Goal: Transaction & Acquisition: Purchase product/service

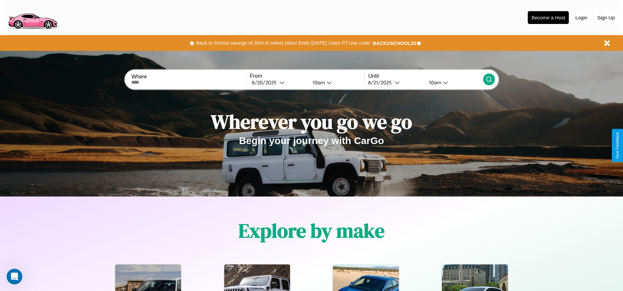
scroll to position [292, 0]
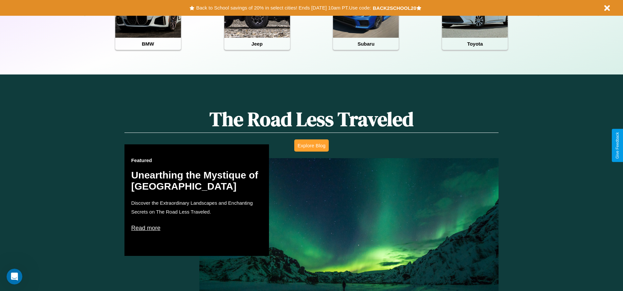
click at [311, 145] on button "Explore Blog" at bounding box center [311, 145] width 34 height 12
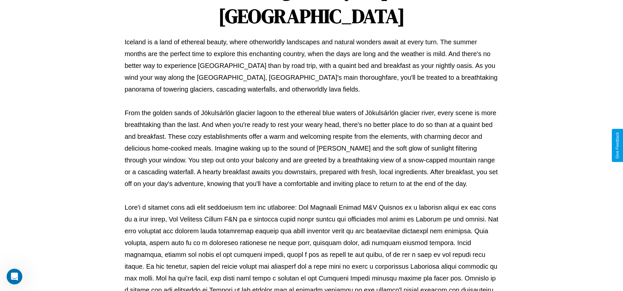
scroll to position [218, 0]
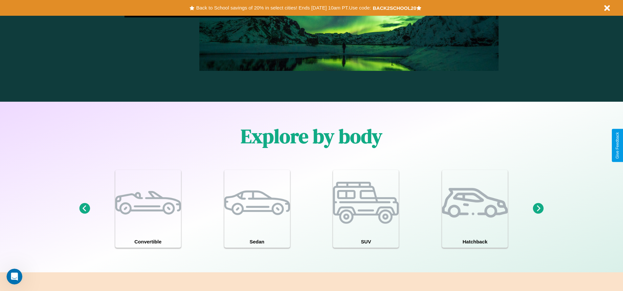
scroll to position [794, 0]
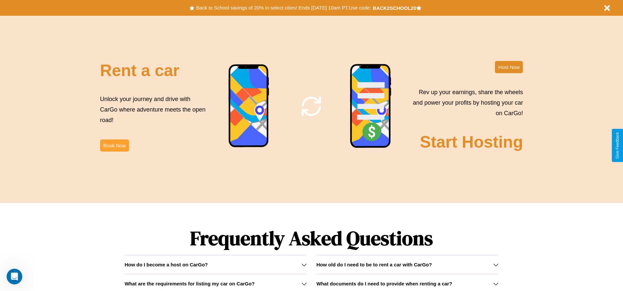
click at [114, 145] on button "Book Now" at bounding box center [114, 145] width 29 height 12
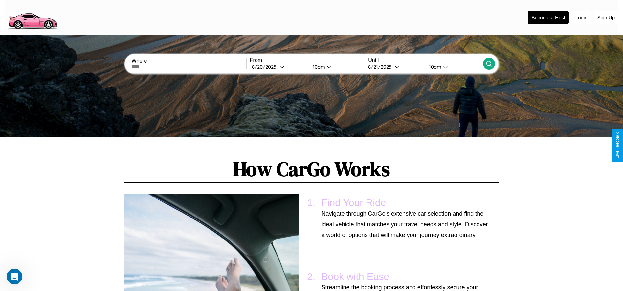
click at [189, 67] on input "text" at bounding box center [188, 66] width 115 height 5
type input "*********"
click at [278, 67] on div "8 / 20 / 2025" at bounding box center [266, 67] width 28 height 6
select select "*"
select select "****"
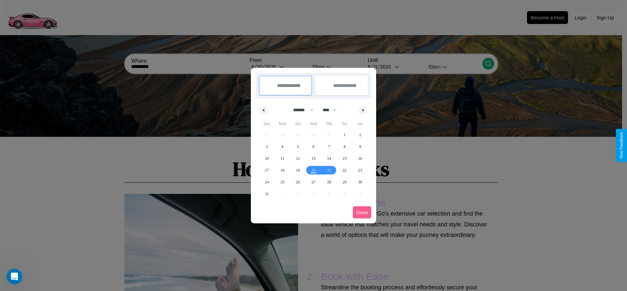
click at [301, 110] on select "******* ******** ***** ***** *** **** **** ****** ********* ******* ******** **…" at bounding box center [302, 110] width 28 height 11
select select "*"
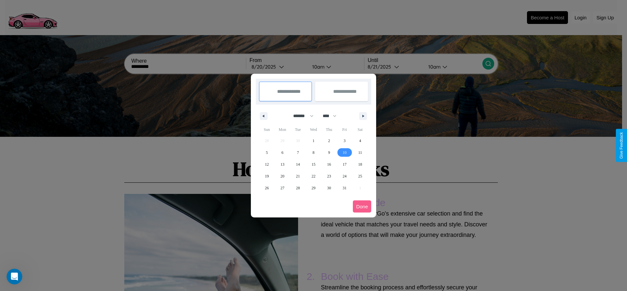
click at [345, 152] on span "10" at bounding box center [345, 153] width 4 height 12
type input "**********"
click at [329, 164] on span "16" at bounding box center [329, 165] width 4 height 12
type input "**********"
click at [362, 206] on button "Done" at bounding box center [362, 207] width 18 height 12
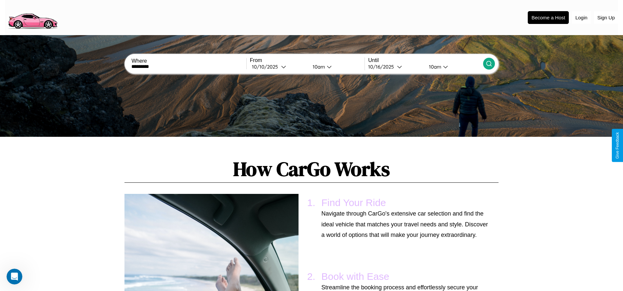
click at [317, 67] on div "10am" at bounding box center [317, 67] width 17 height 6
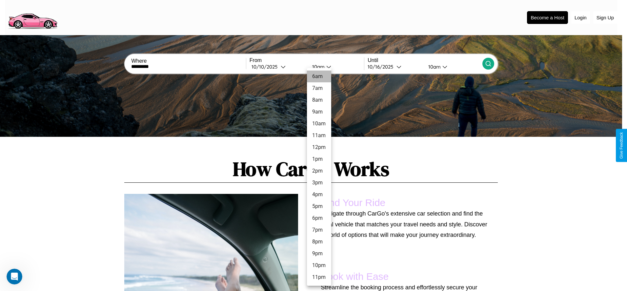
click at [319, 76] on li "6am" at bounding box center [319, 77] width 24 height 12
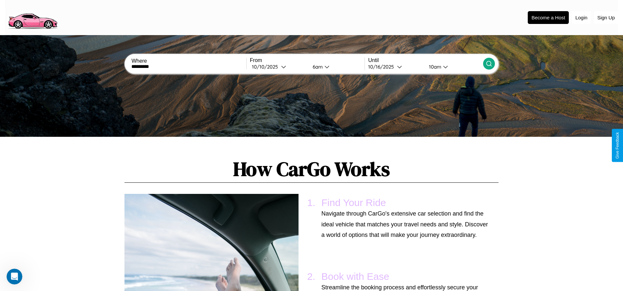
click at [488, 64] on icon at bounding box center [488, 63] width 7 height 7
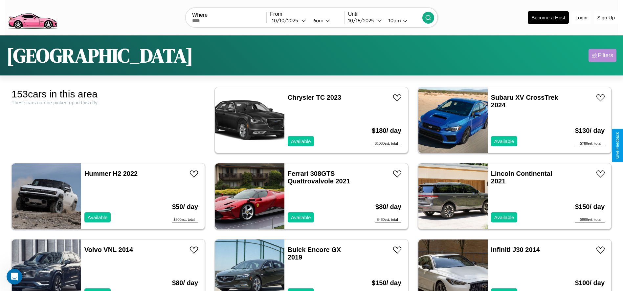
click at [602, 55] on div "Filters" at bounding box center [605, 55] width 15 height 7
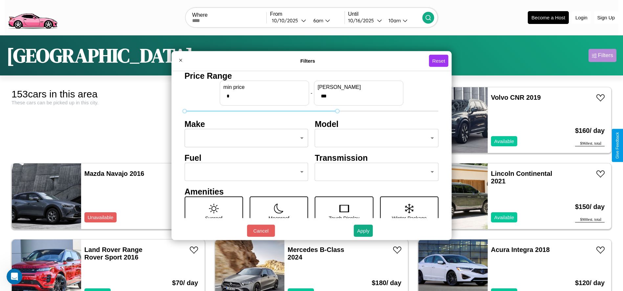
type input "***"
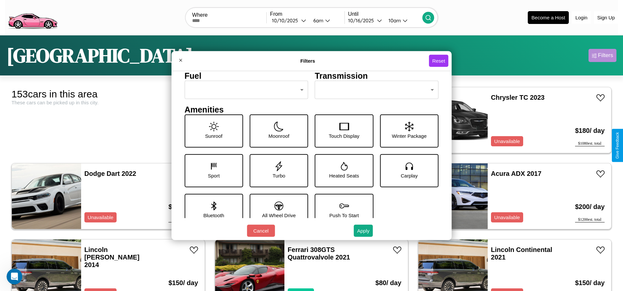
scroll to position [91, 0]
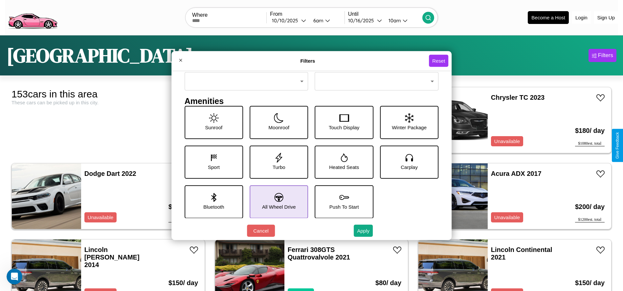
type input "*"
click at [276, 202] on icon at bounding box center [278, 197] width 9 height 9
click at [212, 162] on icon at bounding box center [214, 158] width 10 height 10
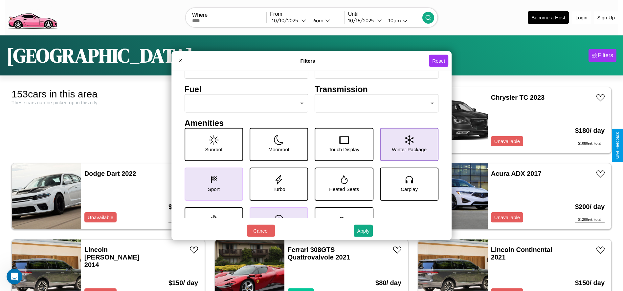
click at [405, 144] on icon at bounding box center [409, 140] width 9 height 10
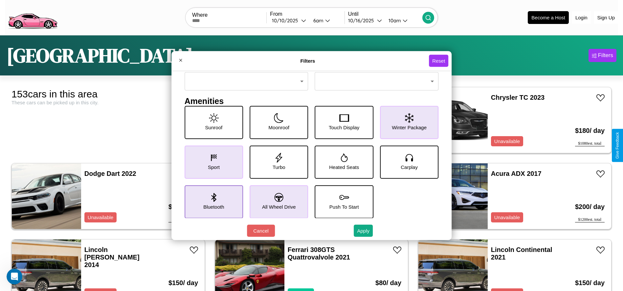
click at [212, 202] on icon at bounding box center [213, 197] width 5 height 9
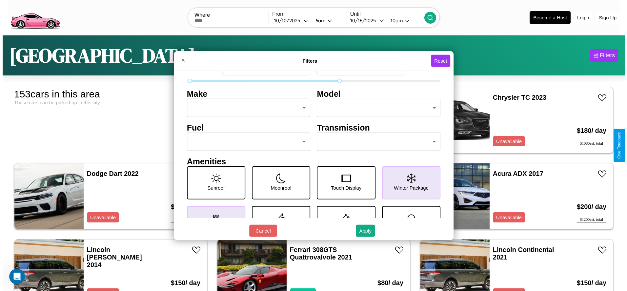
scroll to position [0, 0]
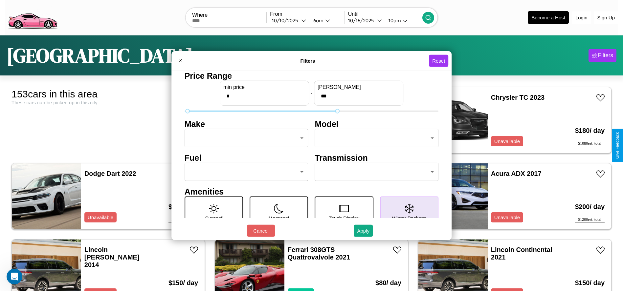
click at [244, 138] on body "CarGo Where From 10 / 10 / 2025 6am Until 10 / 16 / 2025 10am Become a Host Log…" at bounding box center [311, 166] width 623 height 332
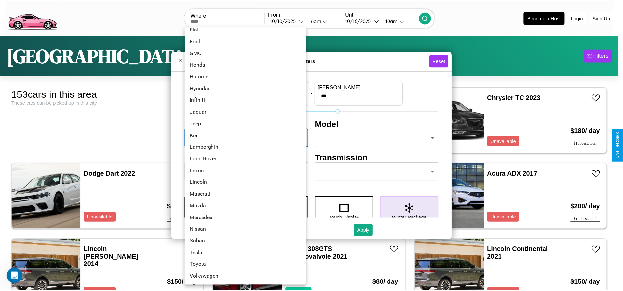
scroll to position [162, 0]
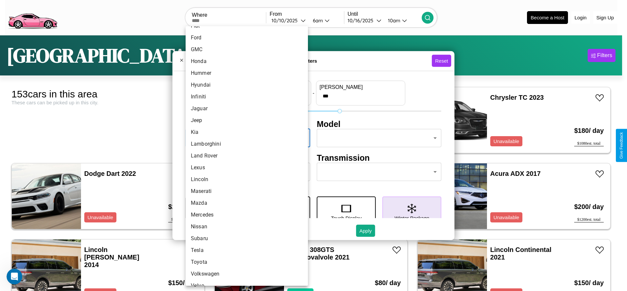
click at [244, 156] on li "Land Rover" at bounding box center [247, 156] width 122 height 12
type input "**********"
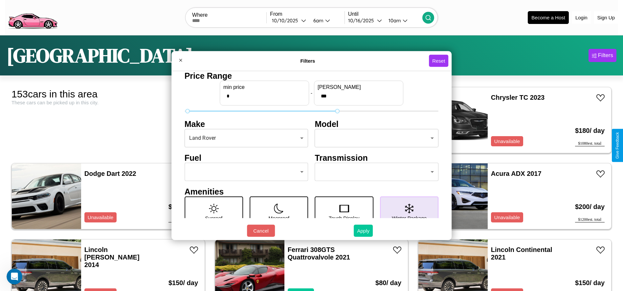
click at [363, 231] on button "Apply" at bounding box center [362, 231] width 19 height 12
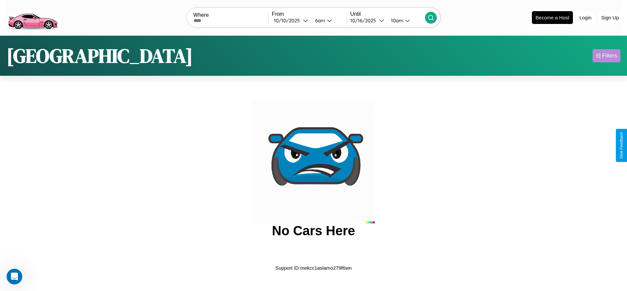
click at [607, 55] on div "Filters" at bounding box center [610, 56] width 15 height 7
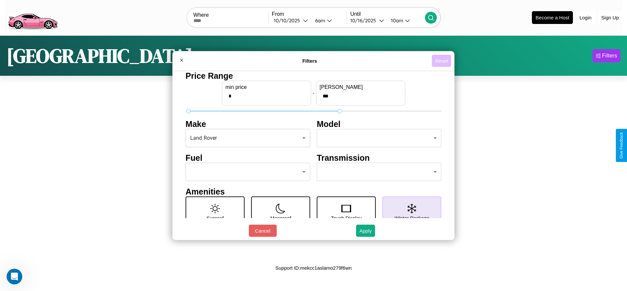
click at [442, 61] on button "Reset" at bounding box center [441, 61] width 19 height 12
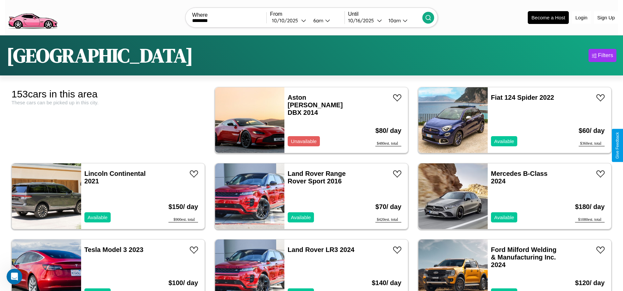
type input "********"
click at [428, 17] on icon at bounding box center [428, 17] width 7 height 7
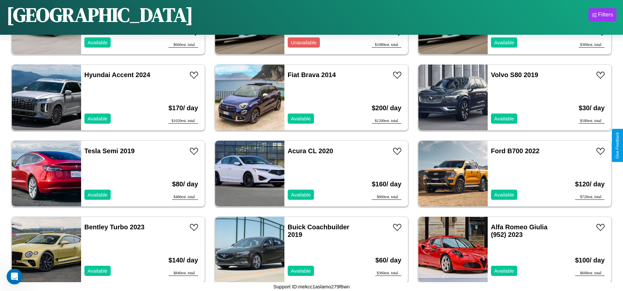
scroll to position [3423, 0]
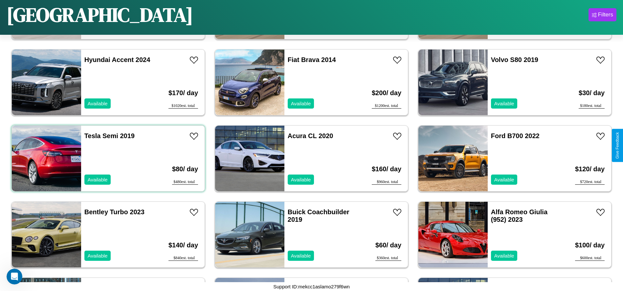
click at [107, 159] on div "Tesla Semi 2019 Available" at bounding box center [119, 159] width 76 height 66
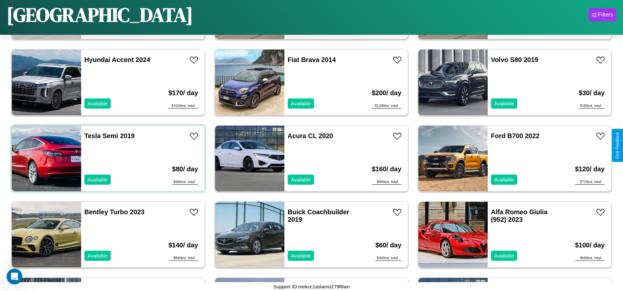
click at [107, 159] on div "Tesla Semi 2019 Available" at bounding box center [119, 159] width 76 height 66
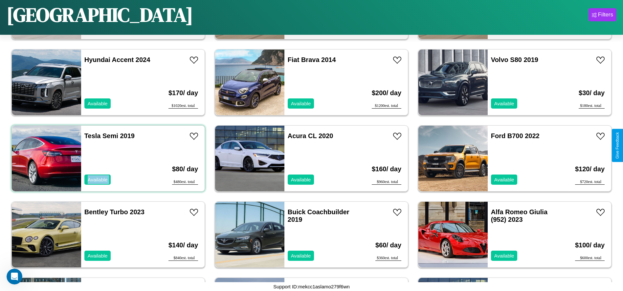
click at [107, 159] on div "Tesla Semi 2019 Available" at bounding box center [119, 159] width 76 height 66
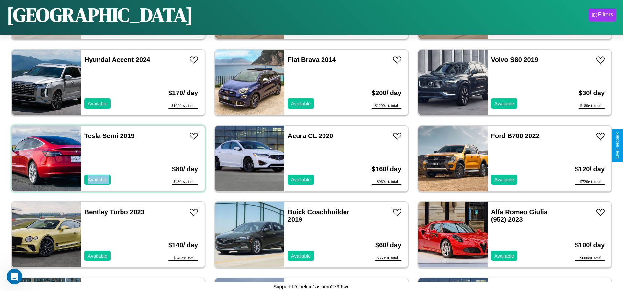
click at [107, 159] on div "Tesla Semi 2019 Available" at bounding box center [119, 159] width 76 height 66
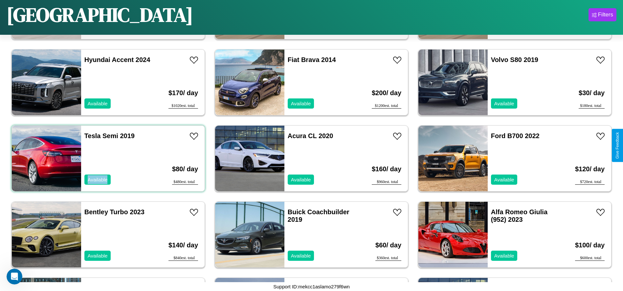
click at [107, 159] on div "Tesla Semi 2019 Available" at bounding box center [119, 159] width 76 height 66
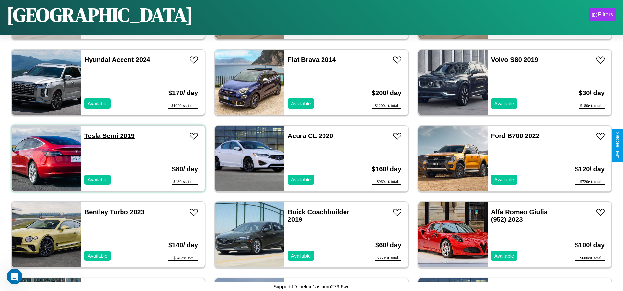
click at [92, 136] on link "Tesla Semi 2019" at bounding box center [109, 135] width 50 height 7
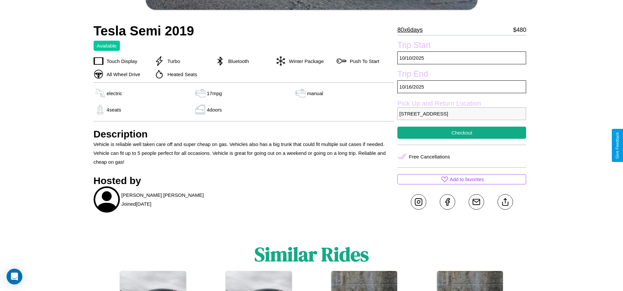
scroll to position [291, 0]
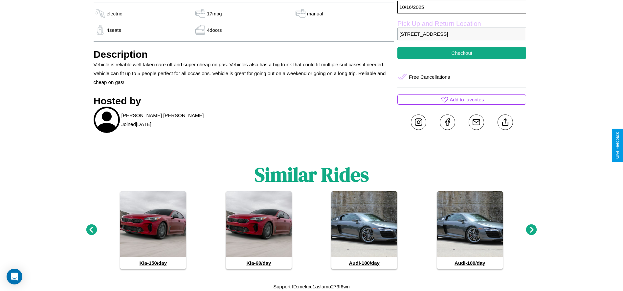
click at [531, 230] on icon at bounding box center [531, 229] width 11 height 11
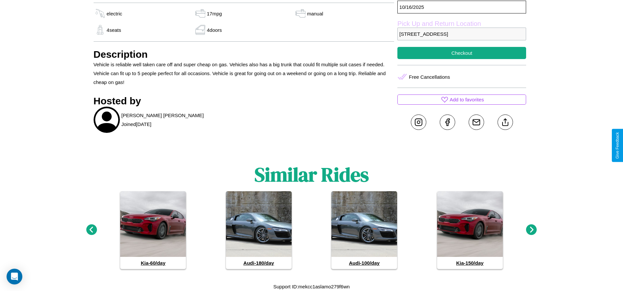
click at [91, 230] on icon at bounding box center [91, 229] width 11 height 11
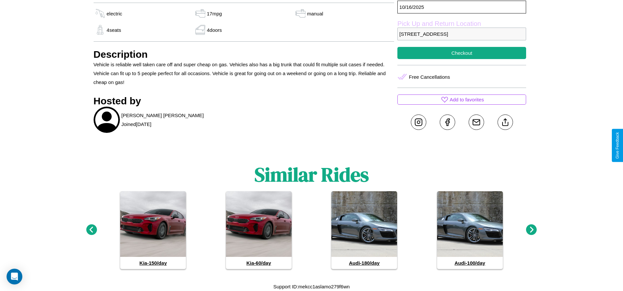
click at [91, 230] on icon at bounding box center [91, 229] width 11 height 11
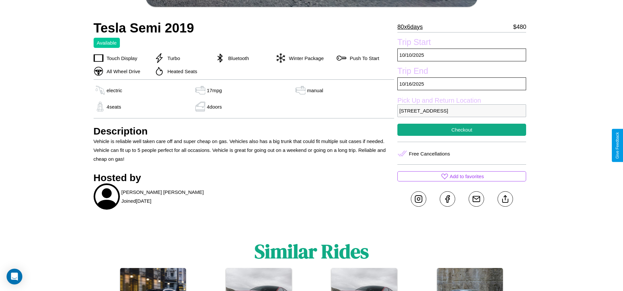
scroll to position [199, 0]
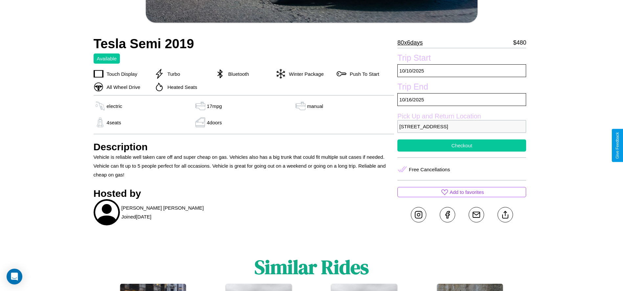
click at [461, 145] on button "Checkout" at bounding box center [461, 145] width 129 height 12
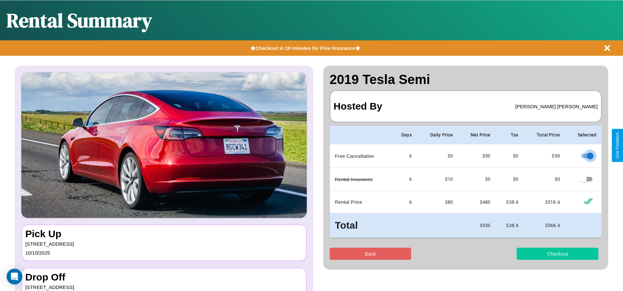
click at [557, 254] on button "Checkout" at bounding box center [557, 254] width 82 height 12
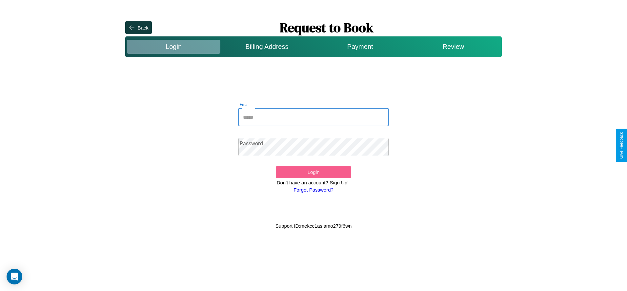
click at [314, 117] on input "Email" at bounding box center [314, 117] width 151 height 18
type input "**********"
